Goal: Information Seeking & Learning: Find specific fact

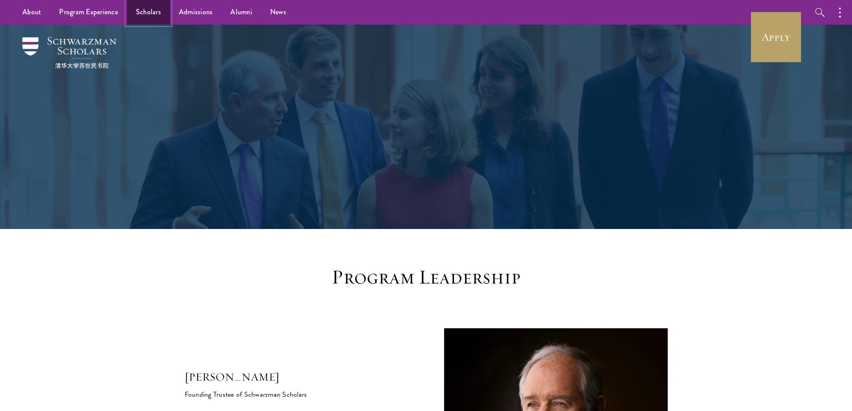
click at [159, 10] on link "Scholars" at bounding box center [148, 12] width 43 height 25
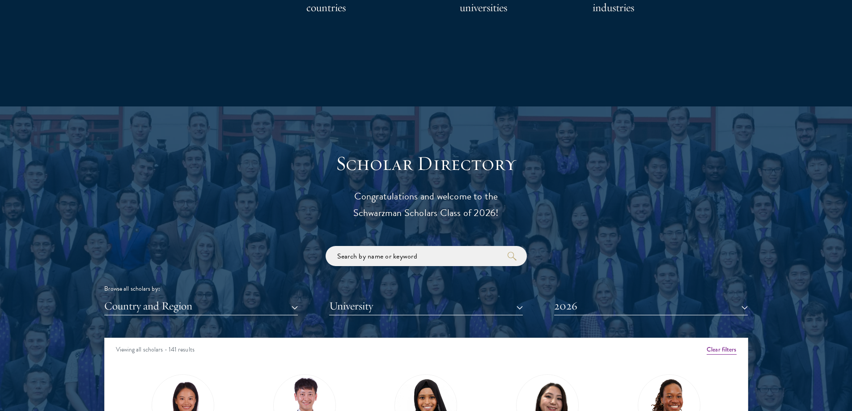
scroll to position [1028, 0]
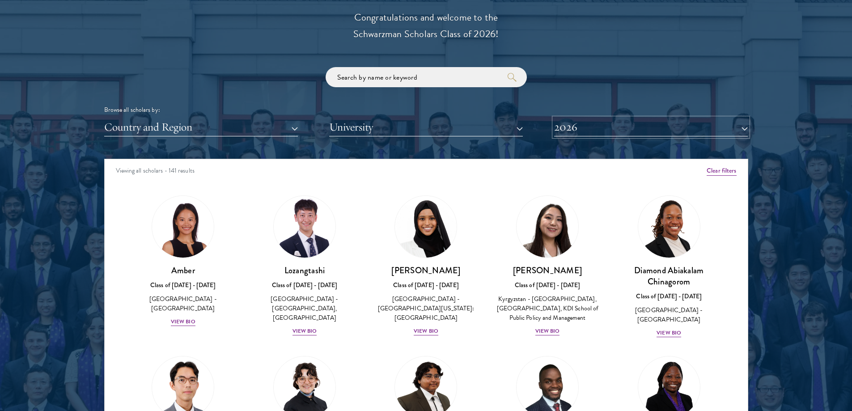
click at [603, 127] on button "2026" at bounding box center [651, 127] width 194 height 18
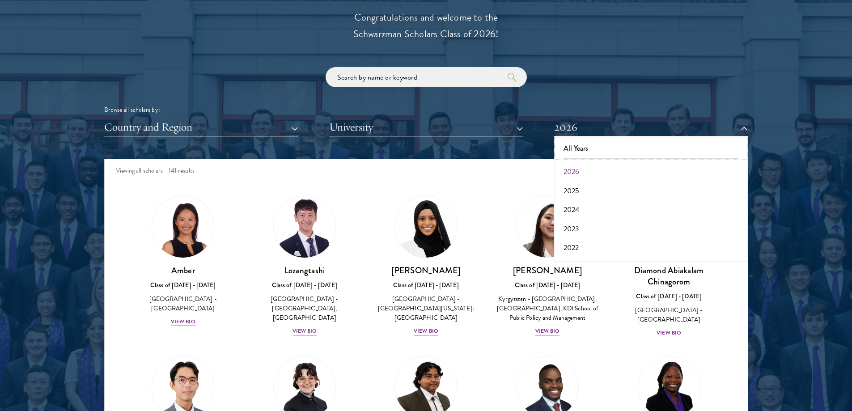
click at [600, 154] on button "All Years" at bounding box center [651, 148] width 188 height 19
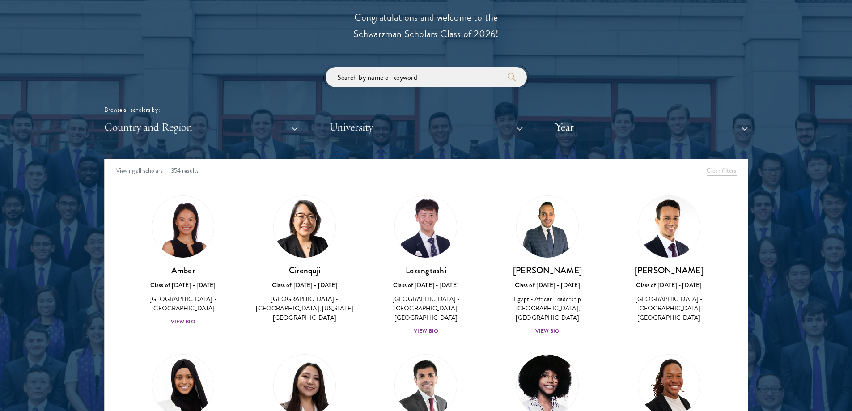
click at [438, 76] on input "search" at bounding box center [426, 77] width 201 height 20
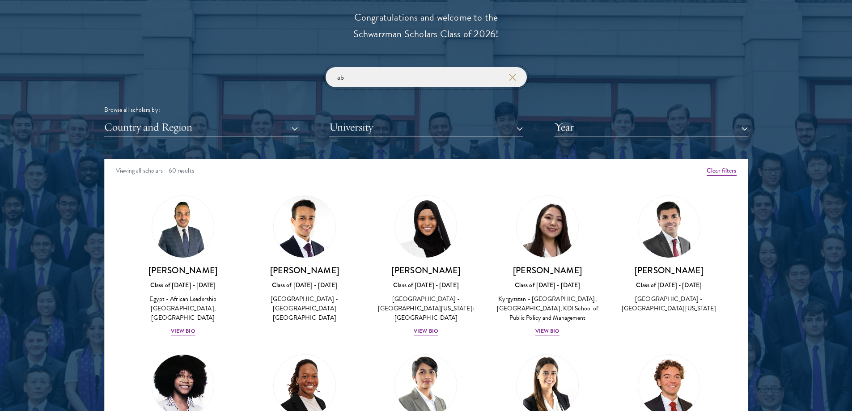
type input "a"
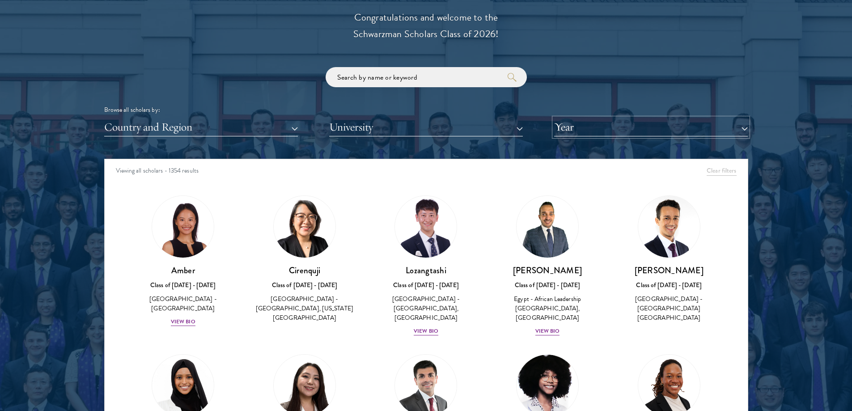
click at [595, 124] on button "Year" at bounding box center [651, 127] width 194 height 18
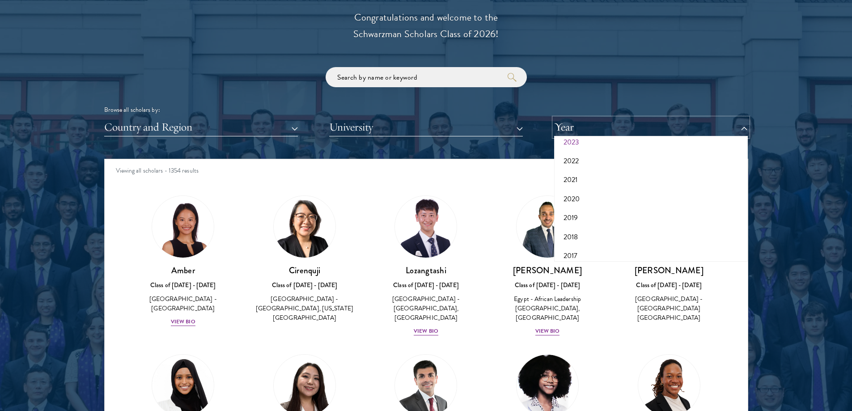
scroll to position [93, 0]
click at [642, 208] on button "2019" at bounding box center [651, 211] width 188 height 19
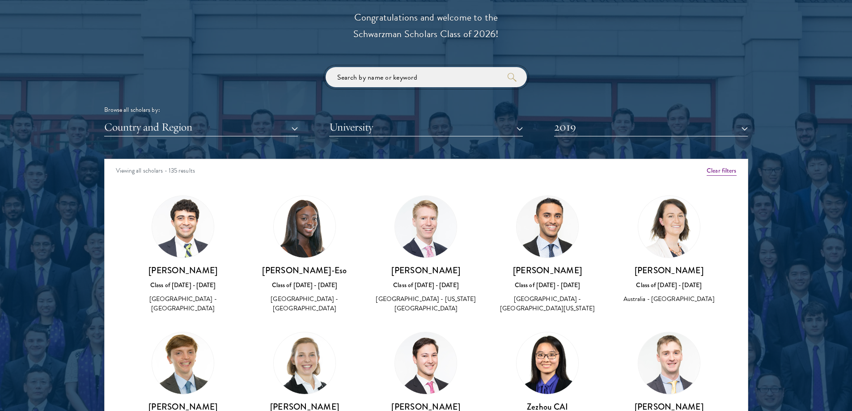
click at [419, 79] on input "search" at bounding box center [426, 77] width 201 height 20
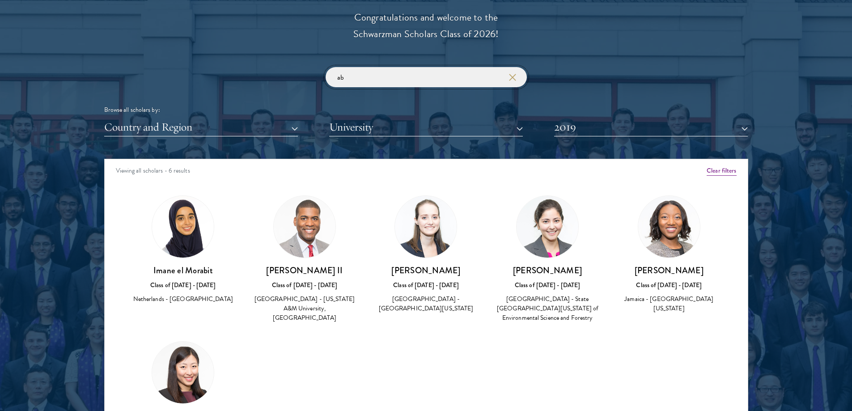
type input "ab"
click at [613, 124] on button "2019" at bounding box center [651, 127] width 194 height 18
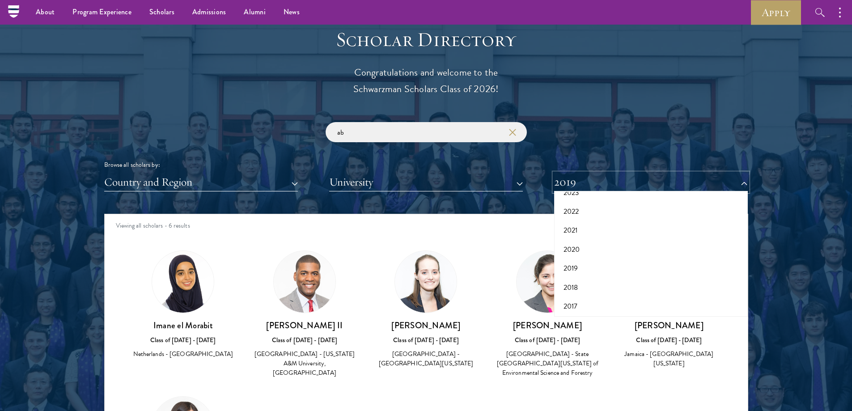
scroll to position [93, 0]
click at [623, 283] on button "2018" at bounding box center [651, 285] width 188 height 19
